Goal: Task Accomplishment & Management: Use online tool/utility

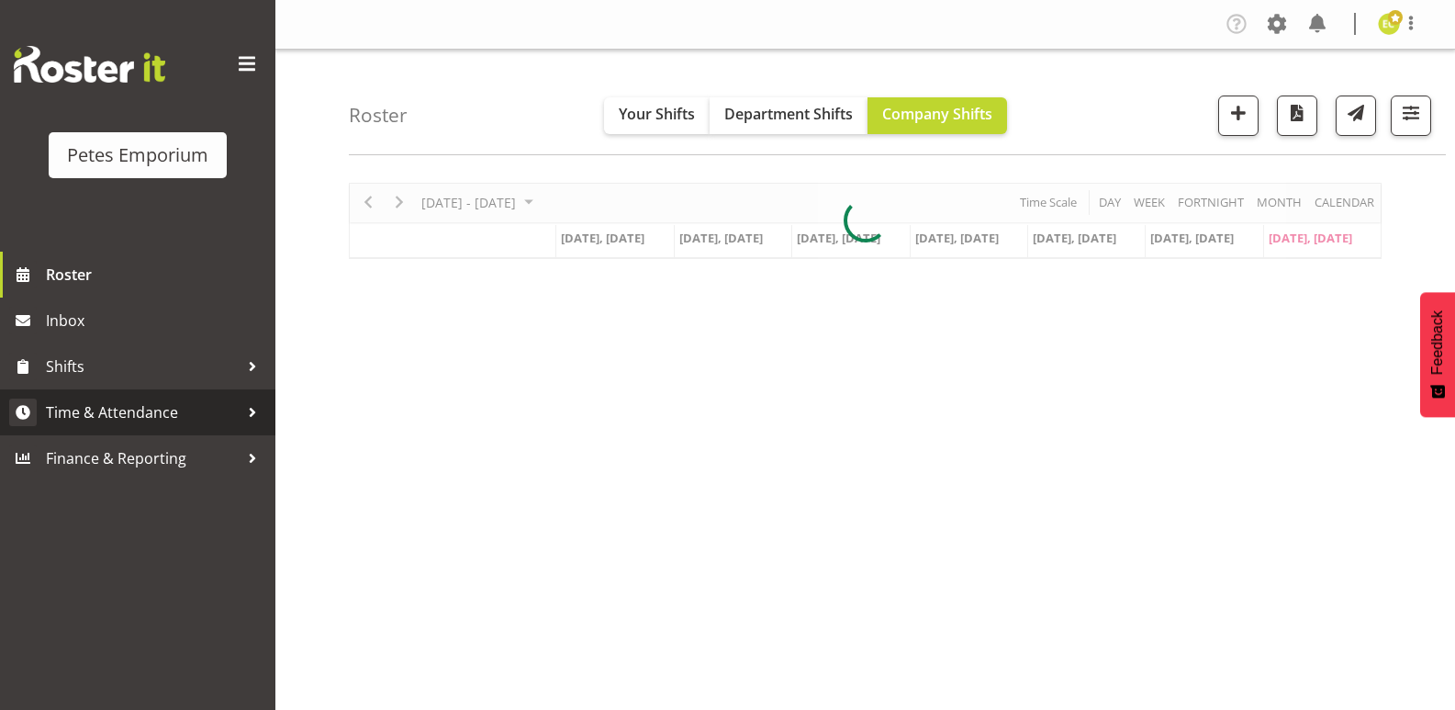
click at [213, 398] on link "Time & Attendance" at bounding box center [137, 412] width 275 height 46
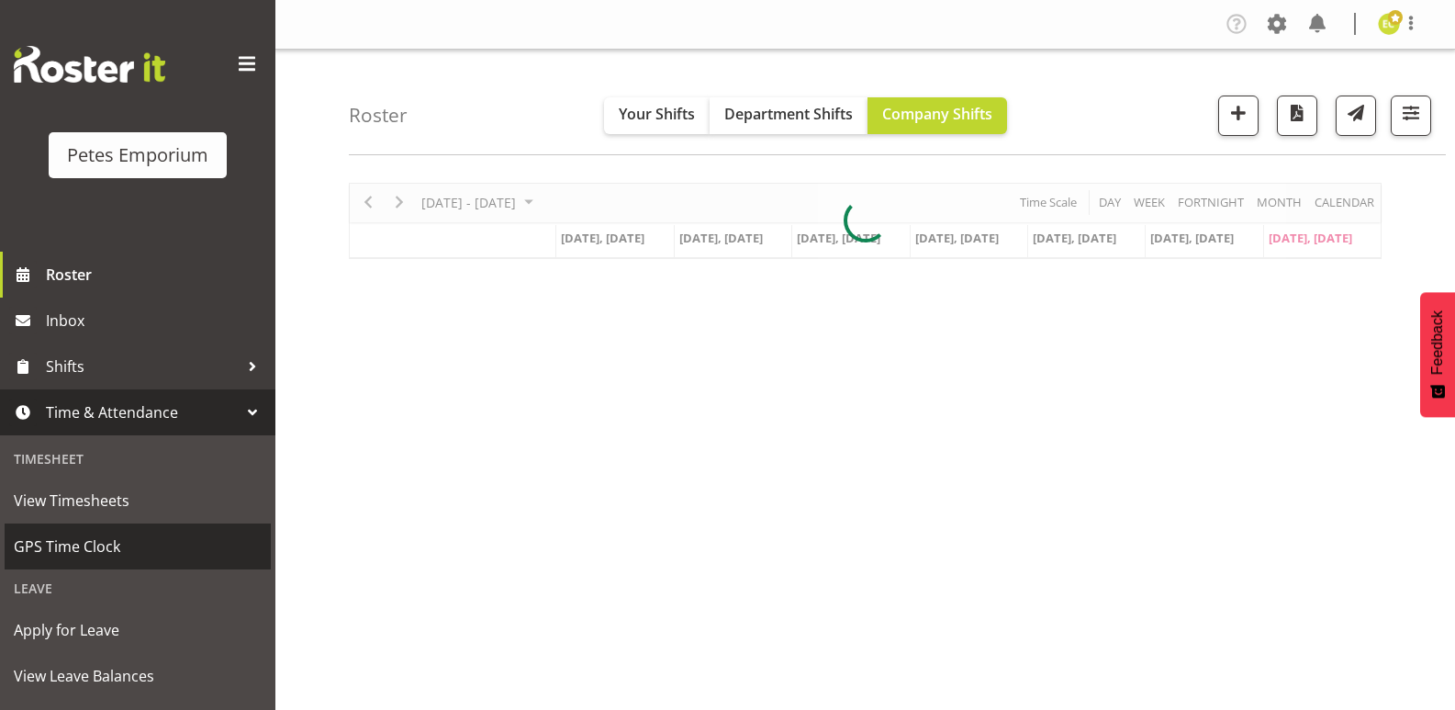
click at [75, 543] on span "GPS Time Clock" at bounding box center [138, 546] width 248 height 28
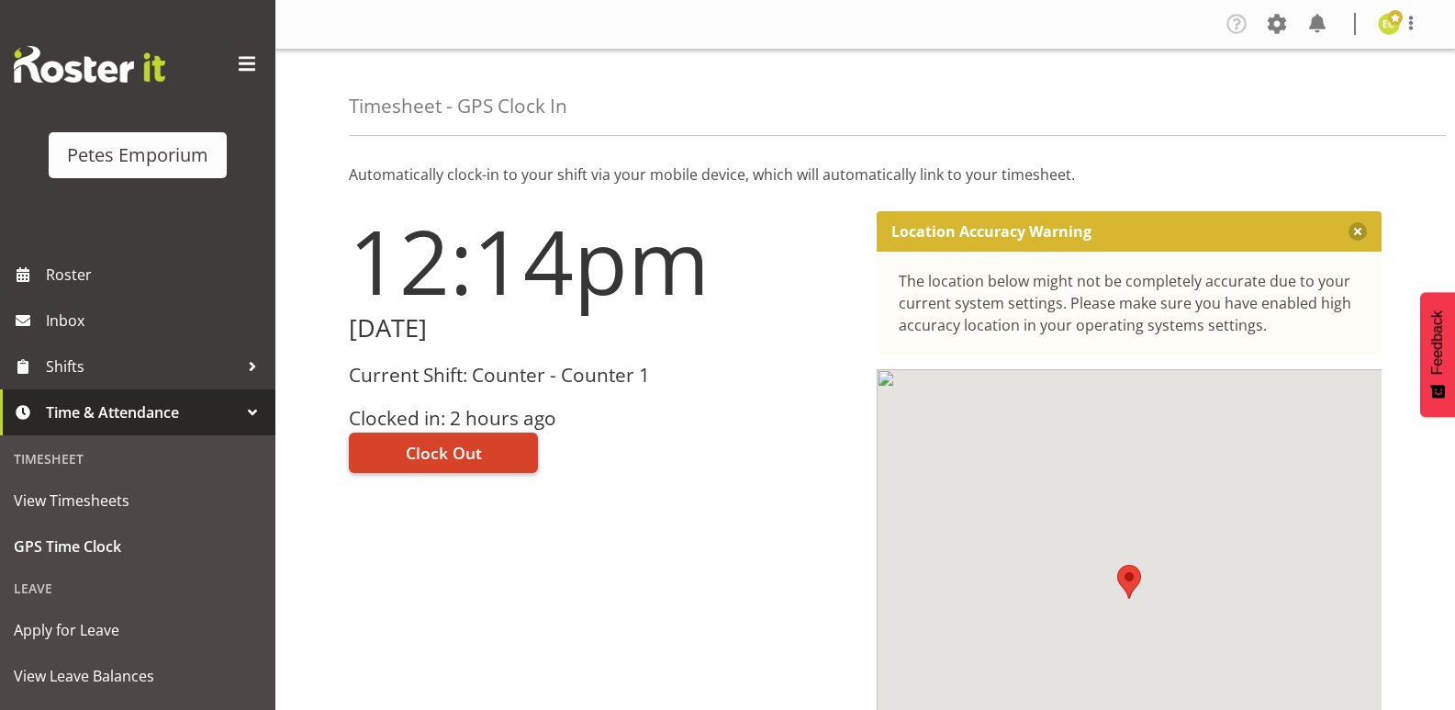
click at [438, 443] on span "Clock Out" at bounding box center [444, 453] width 76 height 24
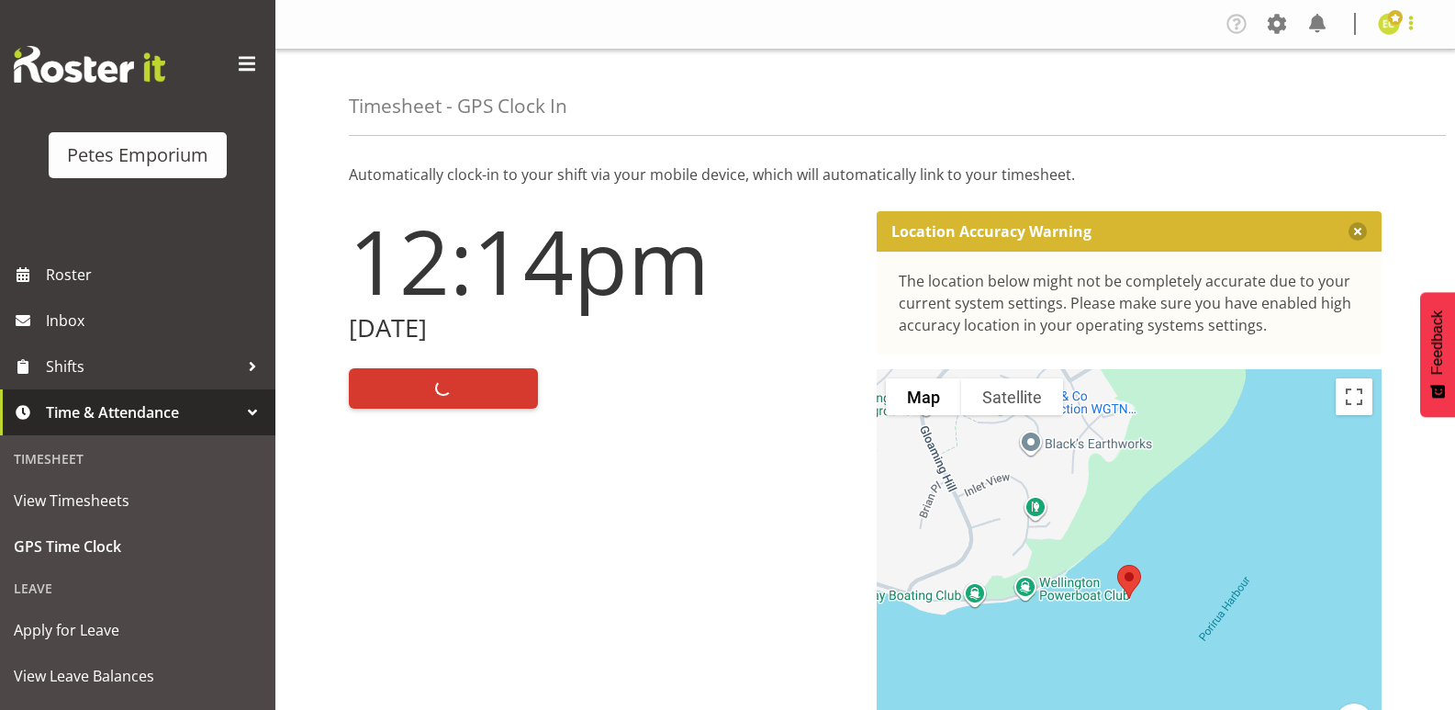
click at [1412, 28] on span at bounding box center [1411, 23] width 22 height 22
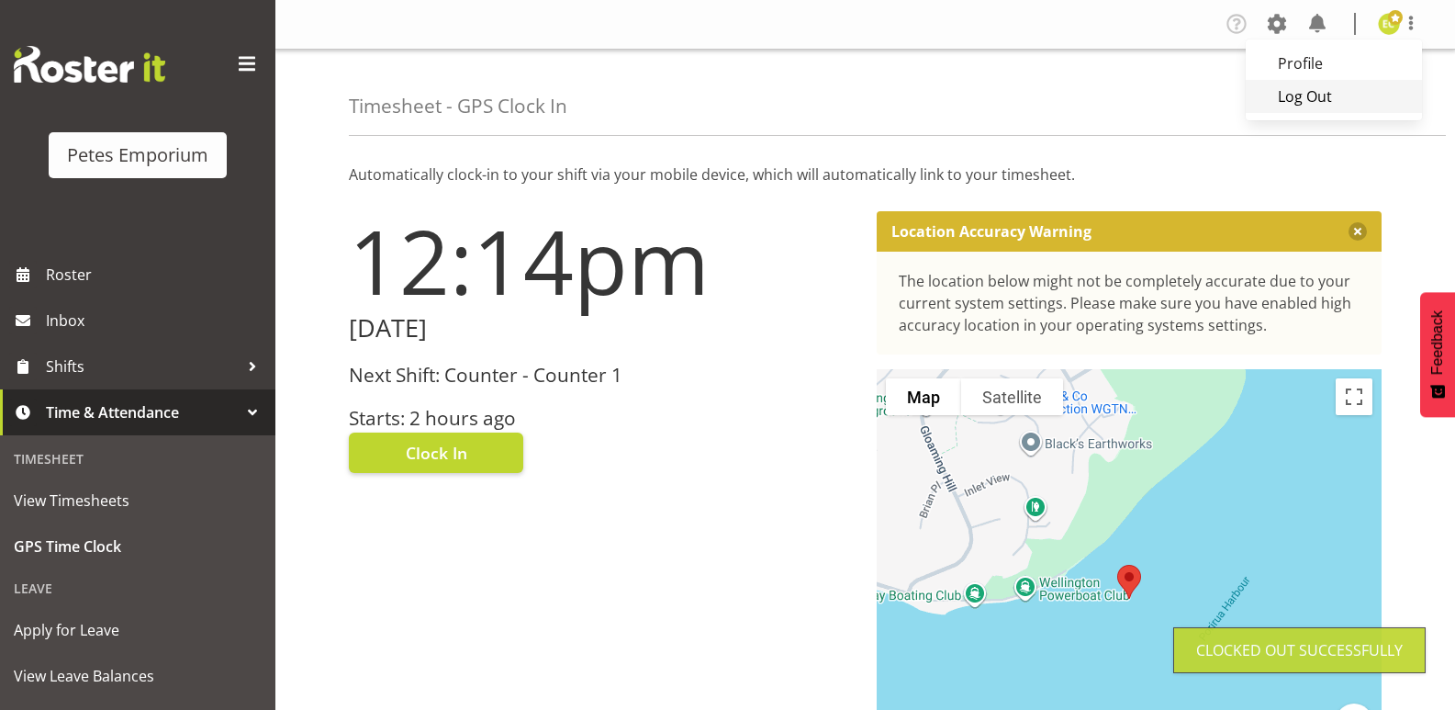
click at [1338, 105] on link "Log Out" at bounding box center [1334, 96] width 176 height 33
